Goal: Task Accomplishment & Management: Manage account settings

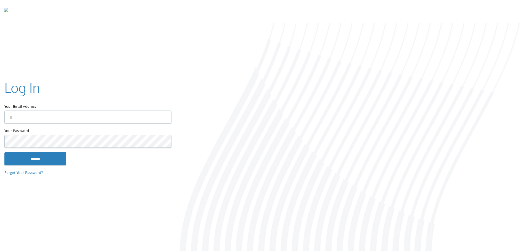
click at [42, 117] on input "Your Email Address" at bounding box center [87, 117] width 167 height 13
type input "**********"
click at [4, 152] on input "******" at bounding box center [35, 158] width 62 height 13
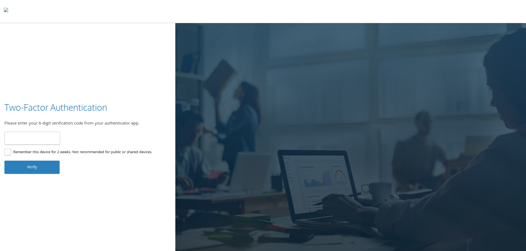
type input "******"
